Goal: Task Accomplishment & Management: Manage account settings

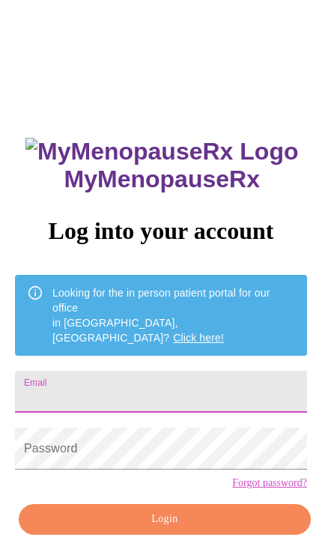
scroll to position [196, 0]
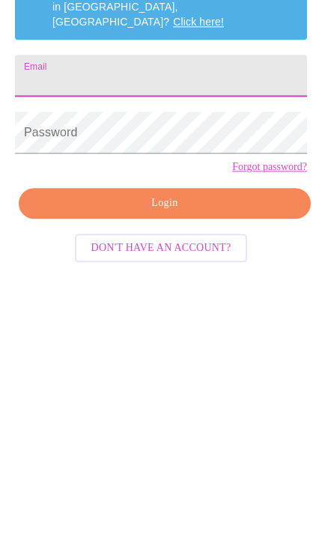
type input "Gabrielat5214"
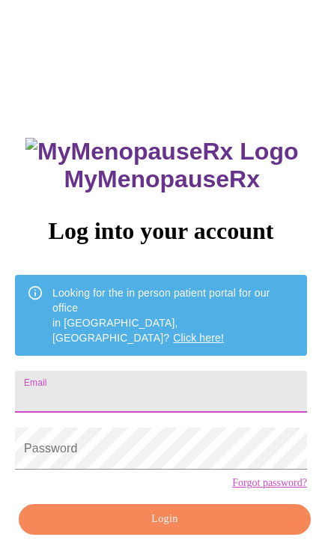
scroll to position [203, 0]
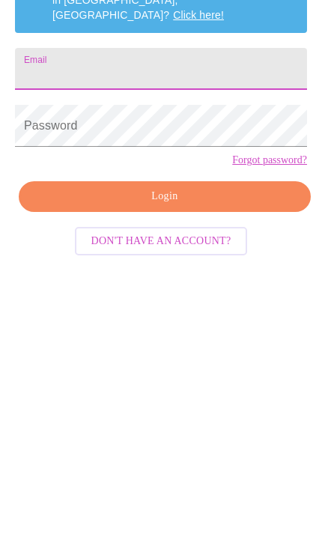
type input "Gabrielat5214"
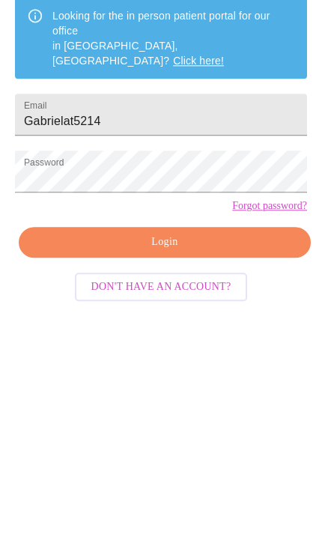
scroll to position [110, 0]
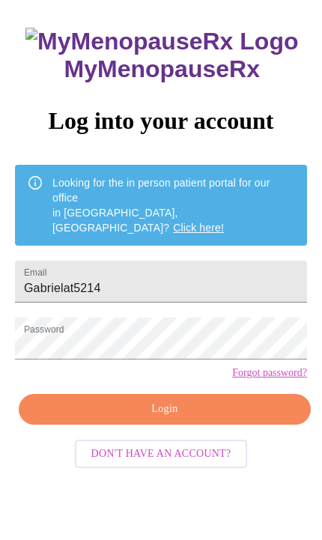
click at [184, 410] on span "Login" at bounding box center [165, 409] width 258 height 19
click at [173, 222] on link "Click here!" at bounding box center [198, 228] width 51 height 12
